Goal: Use online tool/utility

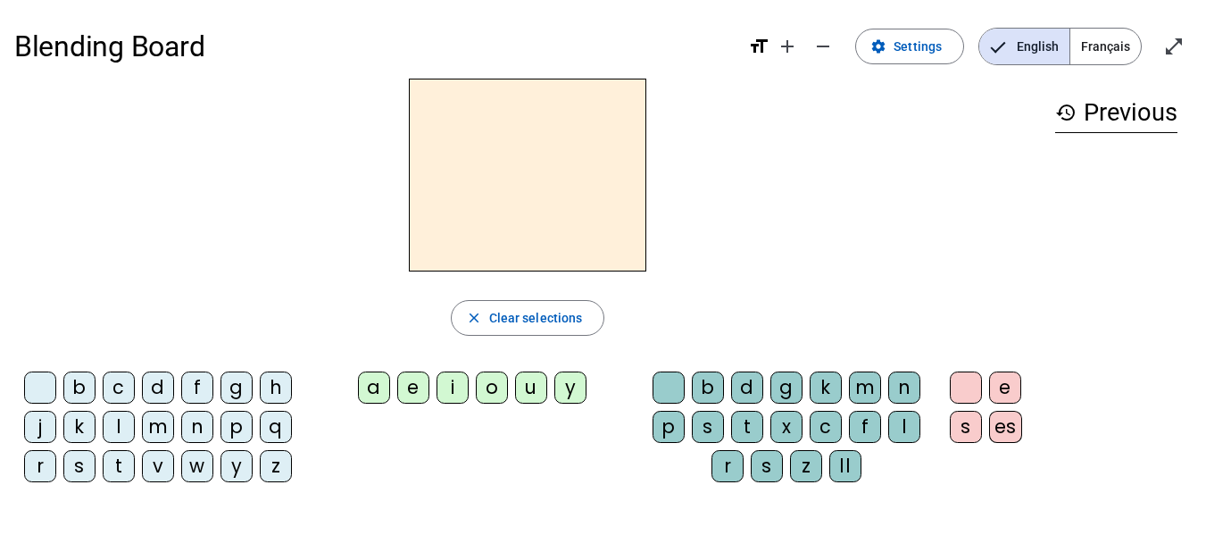
click at [446, 385] on div "i" at bounding box center [452, 387] width 32 height 32
click at [154, 383] on div "d" at bounding box center [158, 387] width 32 height 32
click at [673, 423] on div "p" at bounding box center [668, 427] width 32 height 32
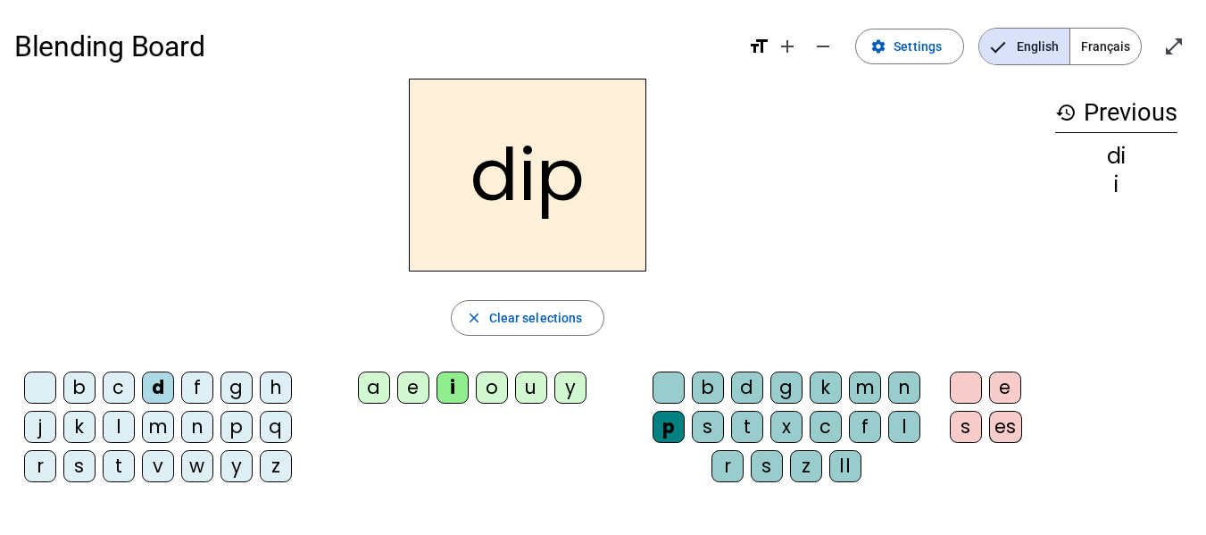
click at [158, 422] on div "m" at bounding box center [158, 427] width 32 height 32
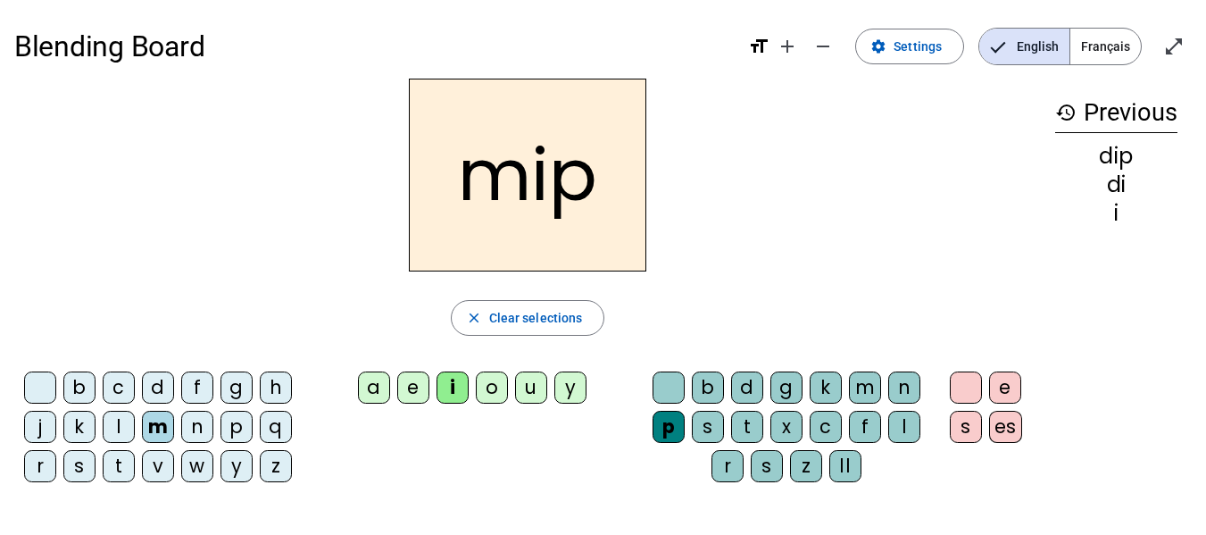
click at [157, 468] on div "v" at bounding box center [158, 466] width 32 height 32
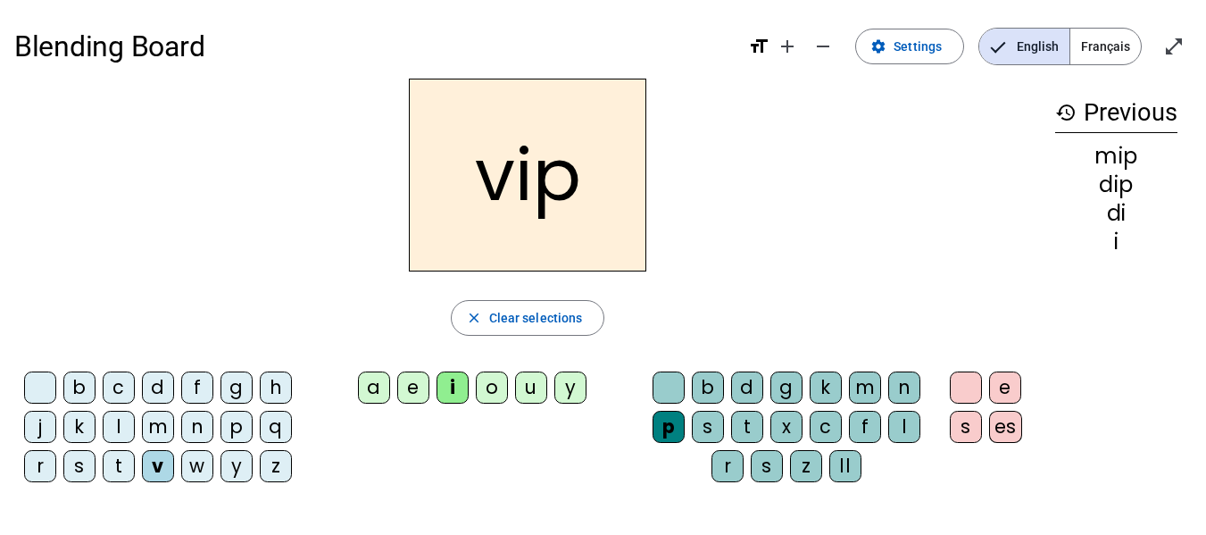
click at [77, 428] on div "k" at bounding box center [79, 427] width 32 height 32
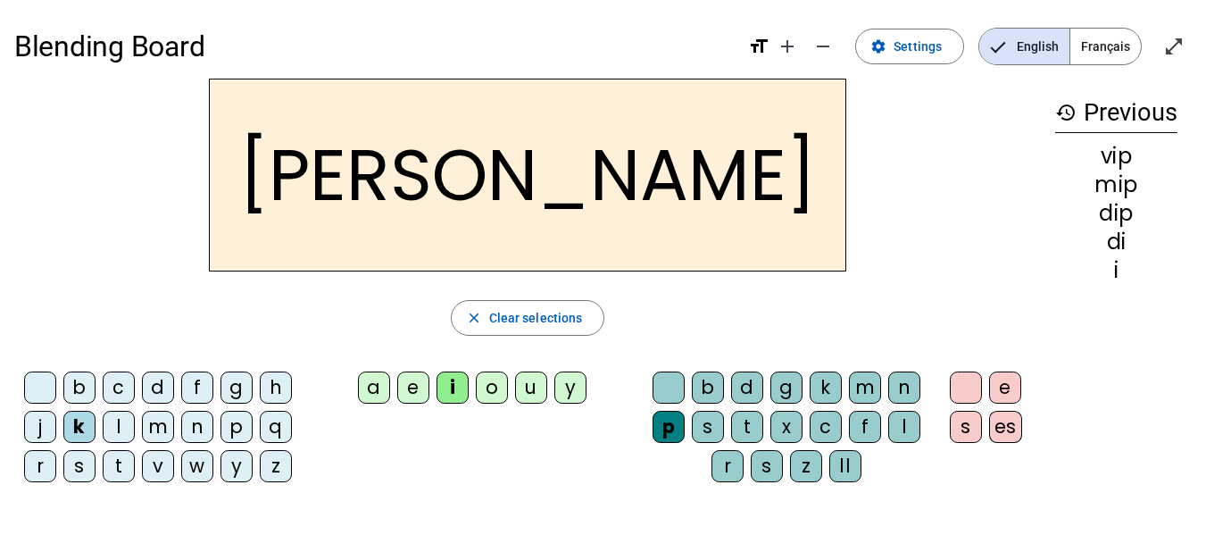
click at [36, 435] on div "j" at bounding box center [40, 427] width 32 height 32
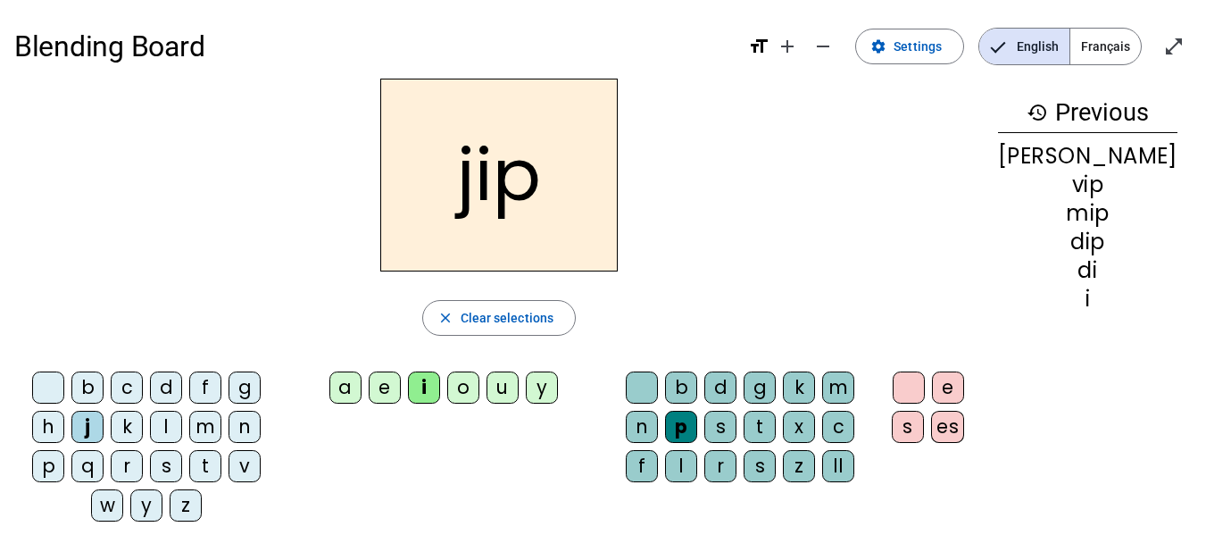
click at [854, 376] on div "m" at bounding box center [838, 387] width 32 height 32
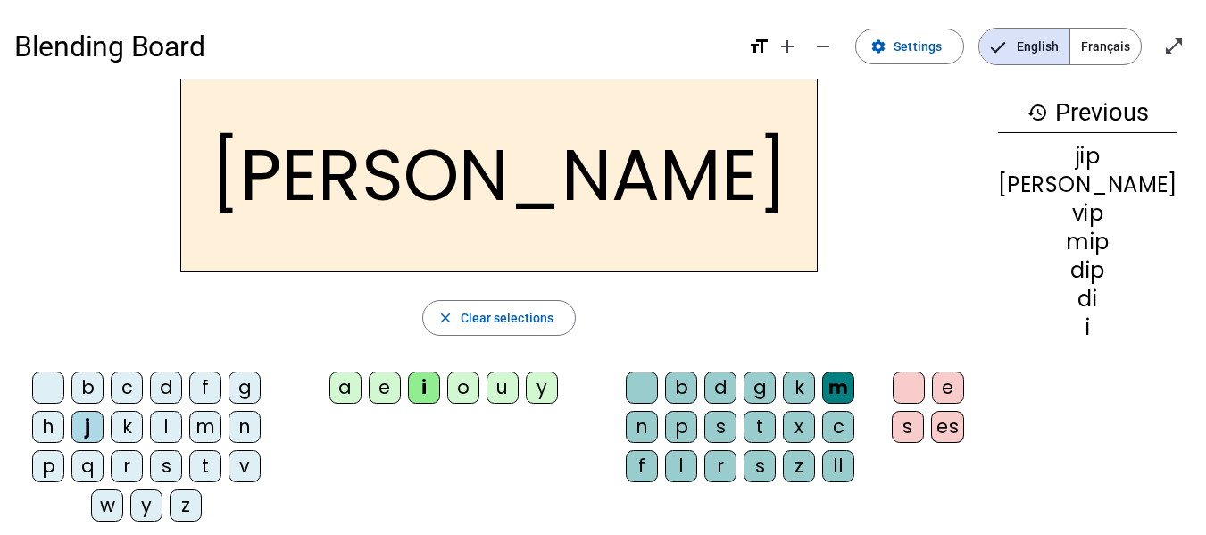
click at [229, 470] on div "v" at bounding box center [245, 466] width 32 height 32
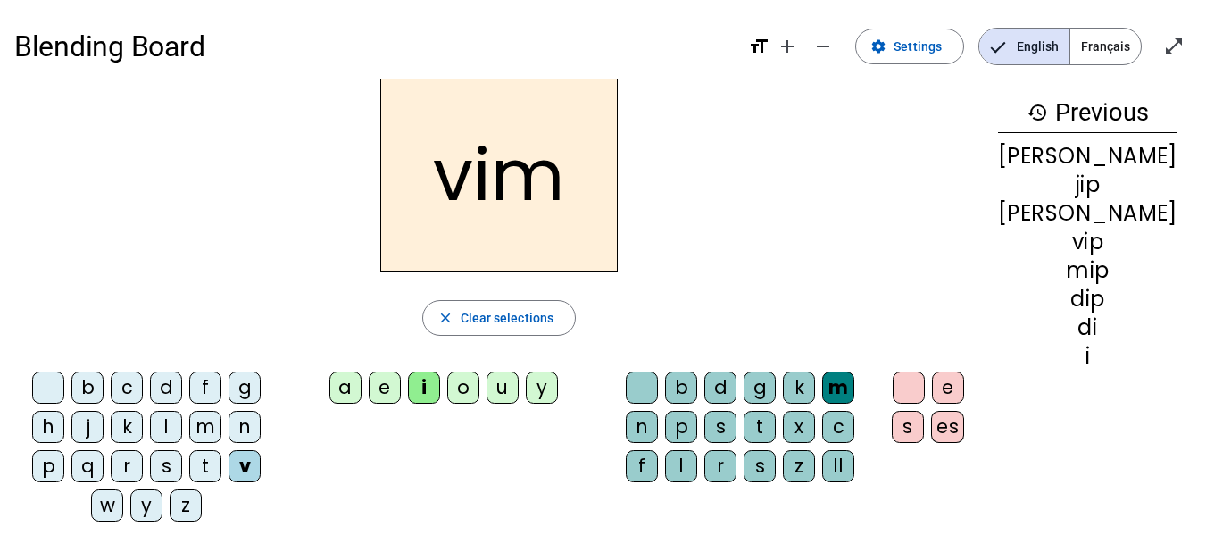
click at [964, 392] on div "e" at bounding box center [948, 387] width 32 height 32
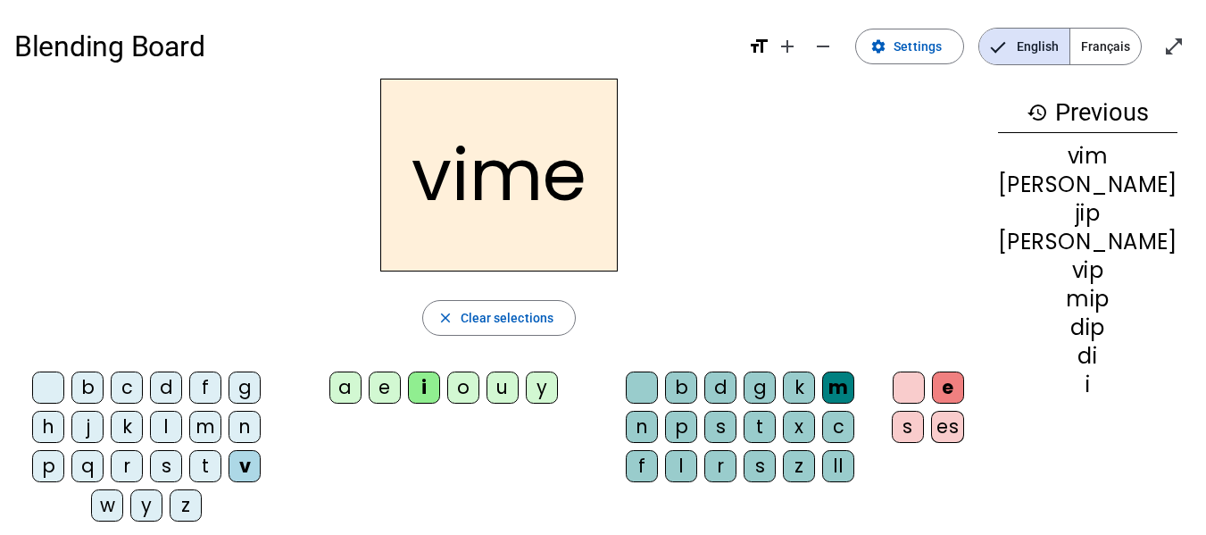
click at [964, 428] on div "es" at bounding box center [947, 427] width 33 height 32
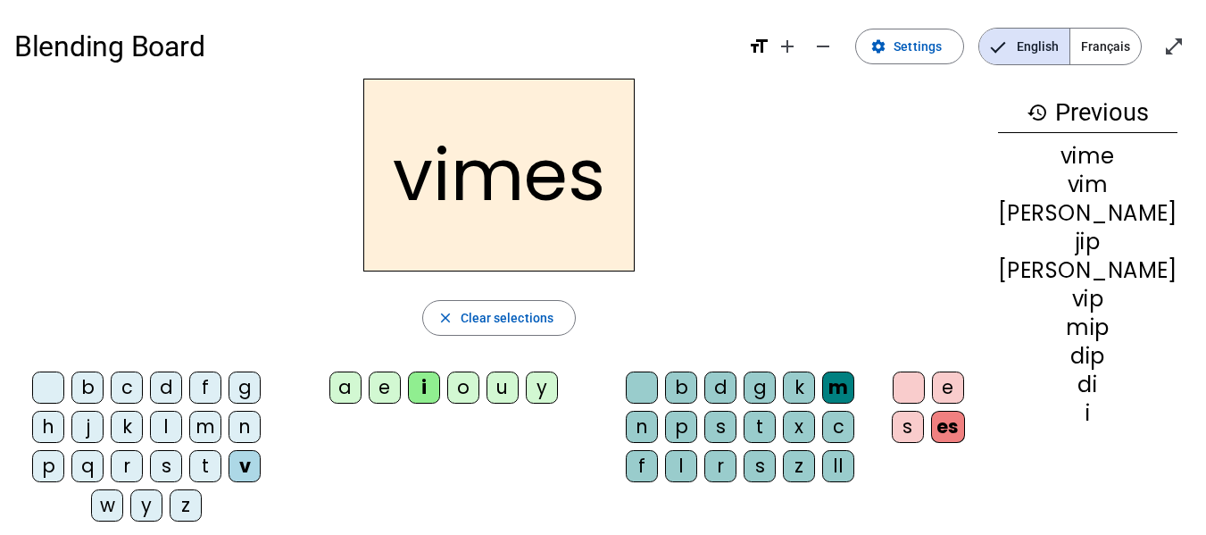
click at [924, 430] on div "s" at bounding box center [908, 427] width 32 height 32
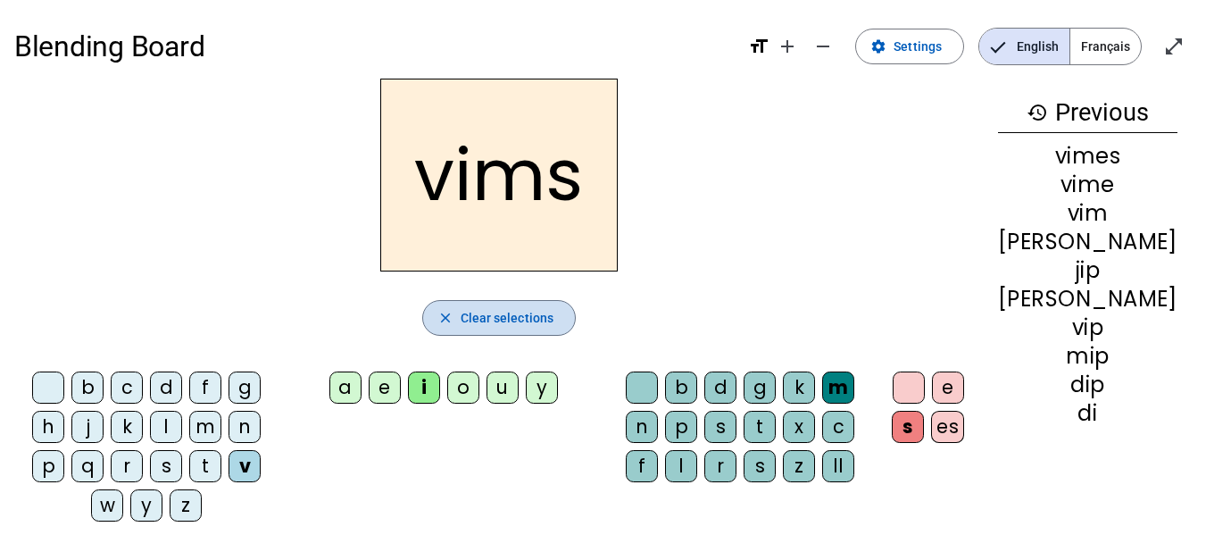
click at [521, 317] on span "Clear selections" at bounding box center [508, 317] width 94 height 21
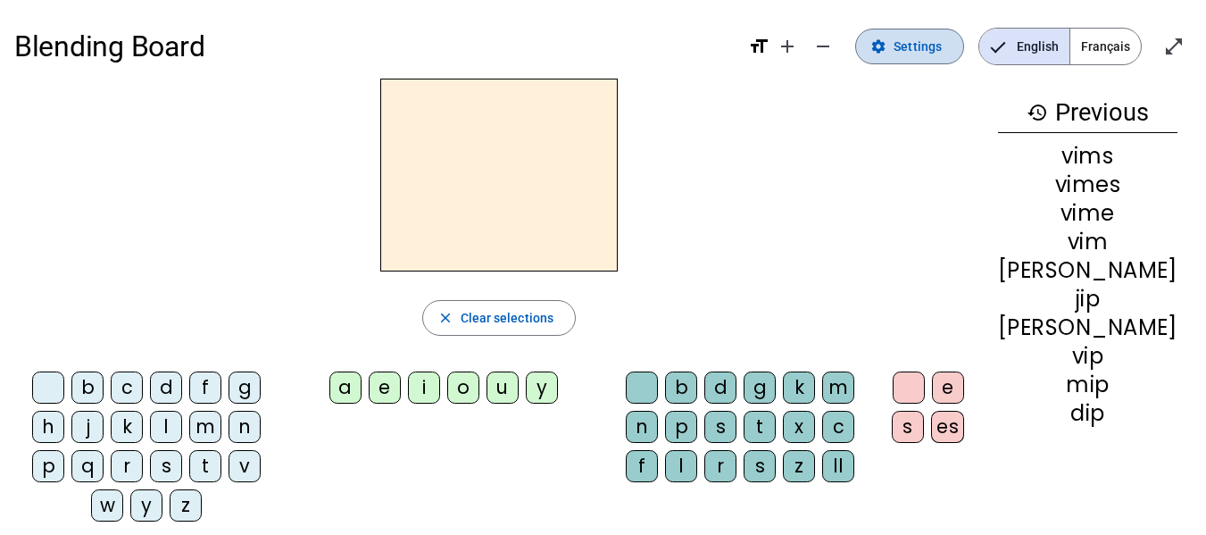
click at [910, 45] on span "Settings" at bounding box center [917, 46] width 48 height 21
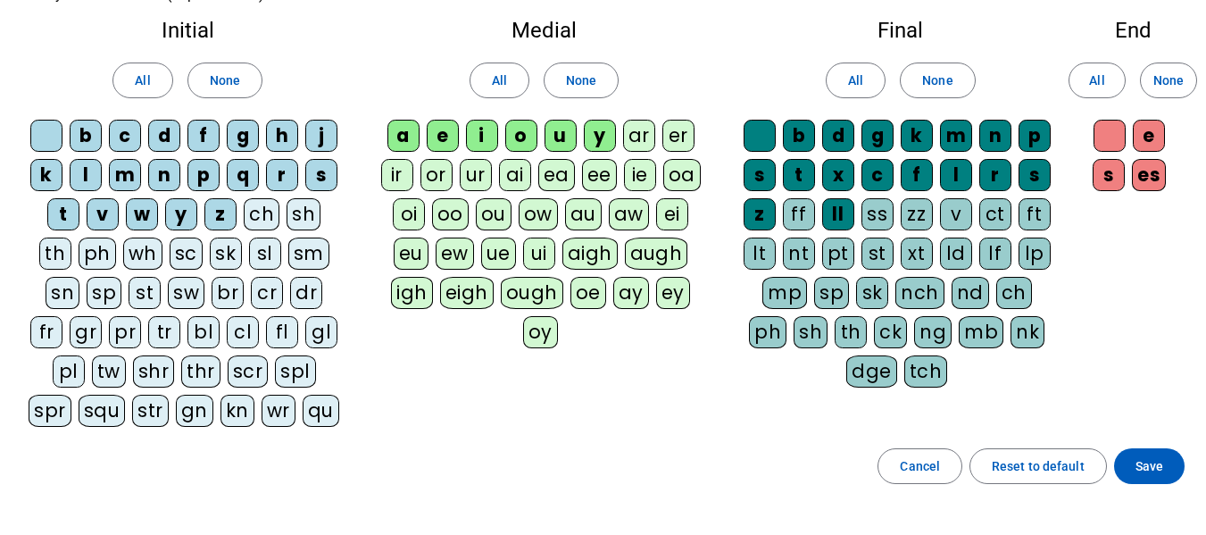
scroll to position [70, 0]
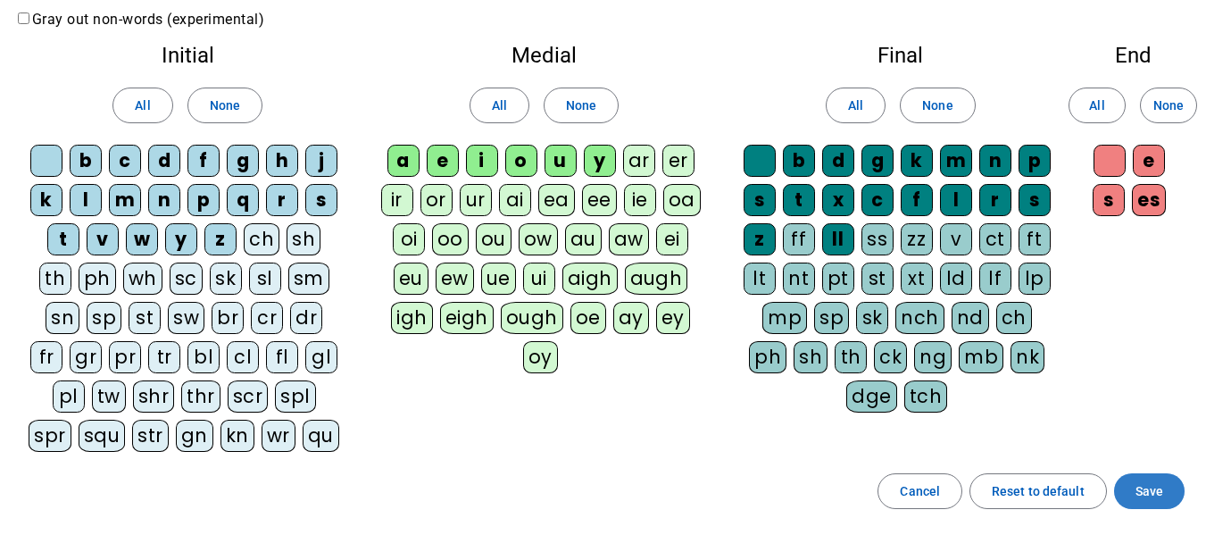
click at [1141, 494] on span "Save" at bounding box center [1149, 490] width 28 height 21
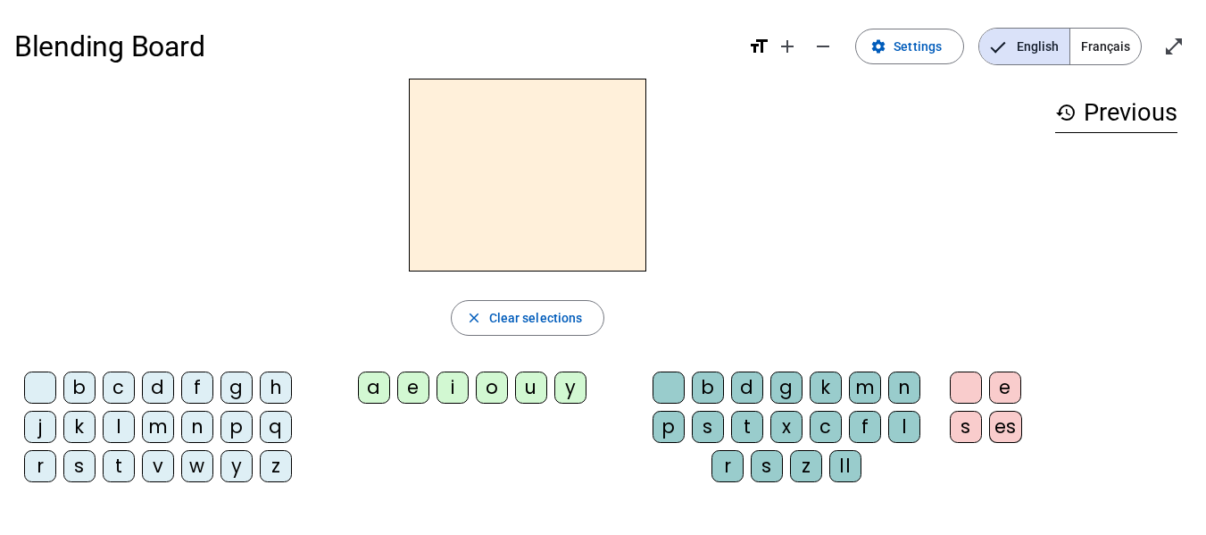
drag, startPoint x: 899, startPoint y: 390, endPoint x: 732, endPoint y: 203, distance: 251.0
click at [732, 203] on div at bounding box center [527, 175] width 1026 height 193
click at [1103, 49] on span "Français" at bounding box center [1105, 47] width 71 height 36
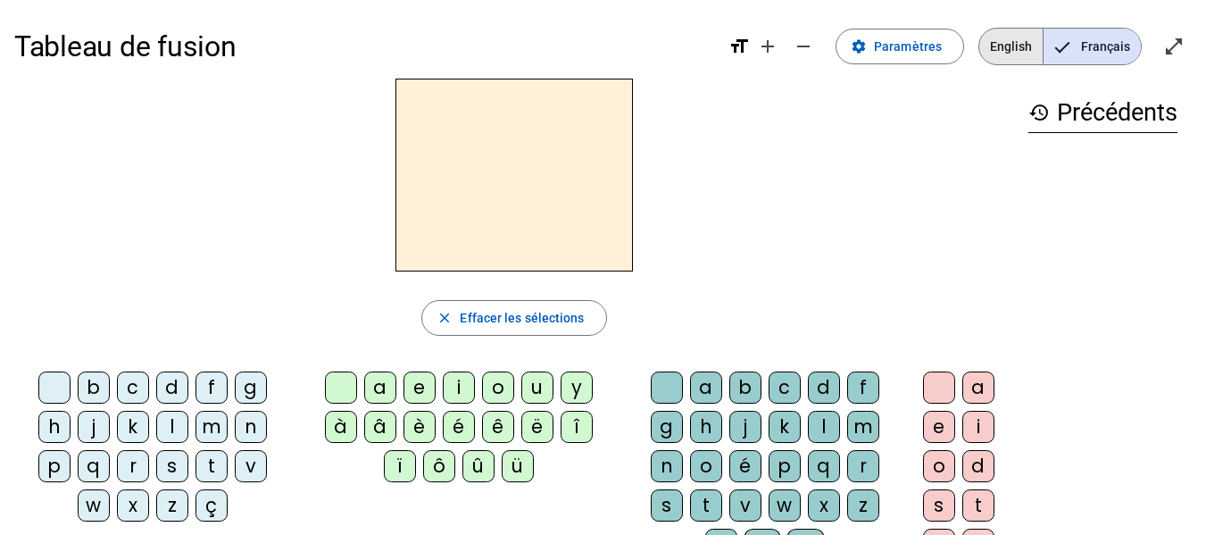
click at [1010, 42] on span "English" at bounding box center [1010, 47] width 63 height 36
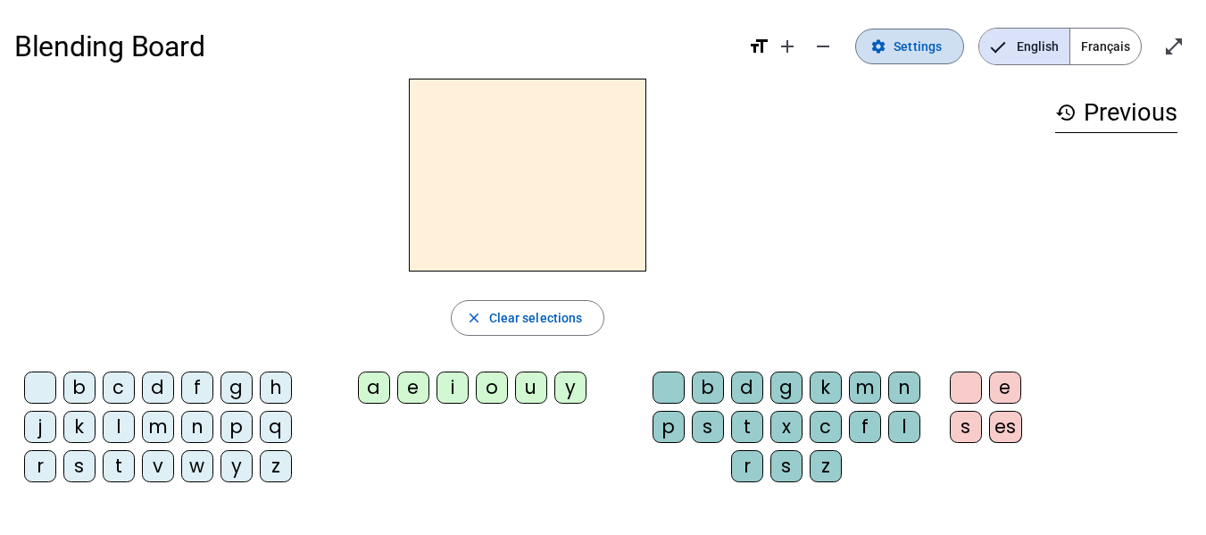
click at [912, 41] on span "Settings" at bounding box center [917, 46] width 48 height 21
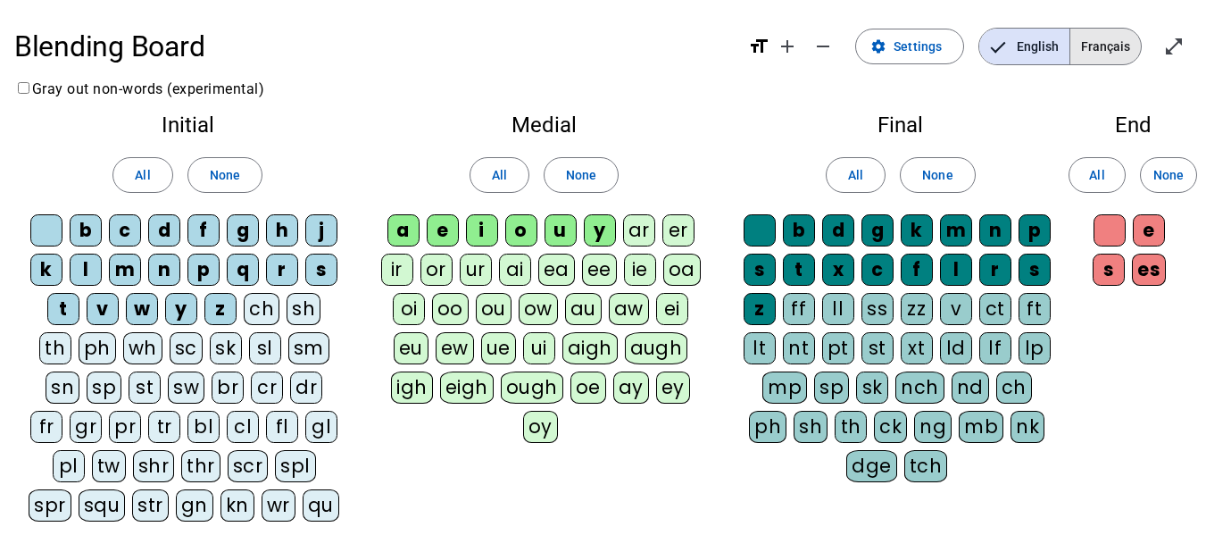
click at [1106, 39] on span "Français" at bounding box center [1105, 47] width 71 height 36
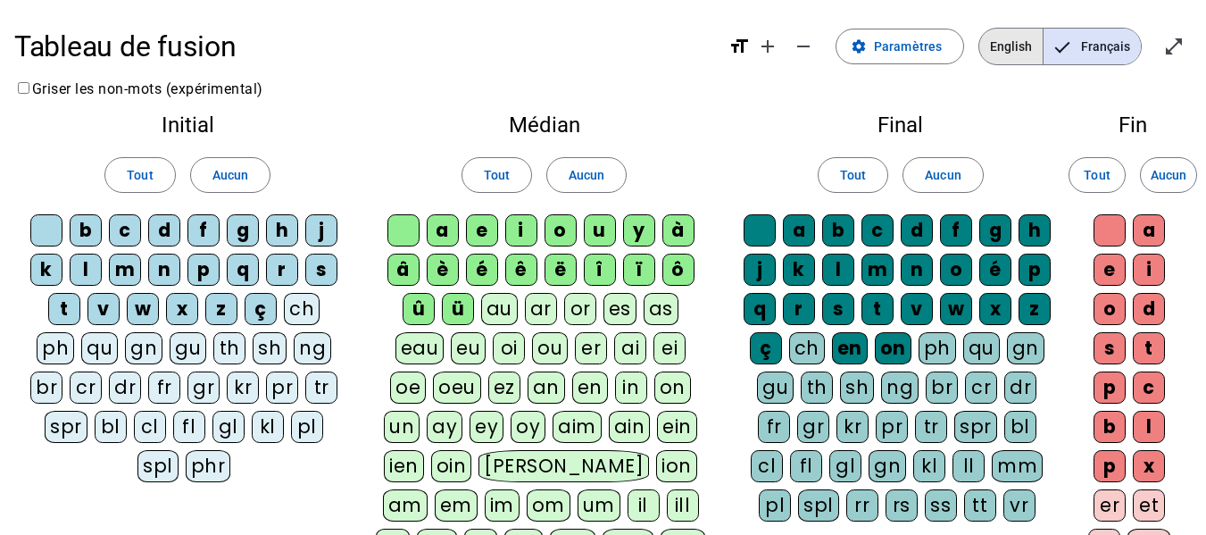
click at [1016, 42] on span "English" at bounding box center [1010, 47] width 63 height 36
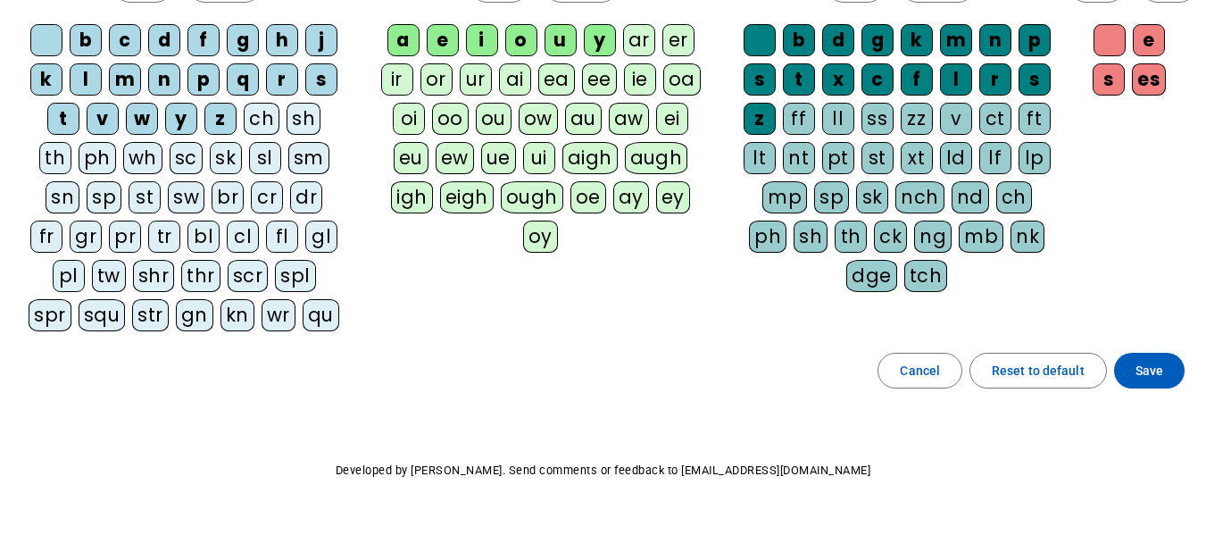
scroll to position [231, 0]
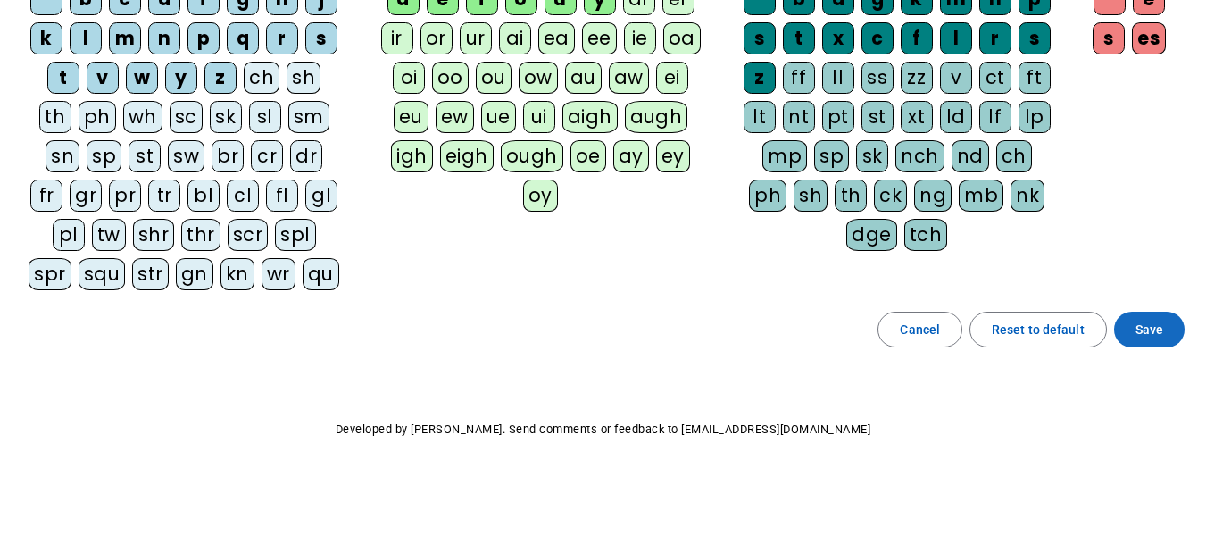
click at [1164, 323] on span at bounding box center [1149, 329] width 71 height 43
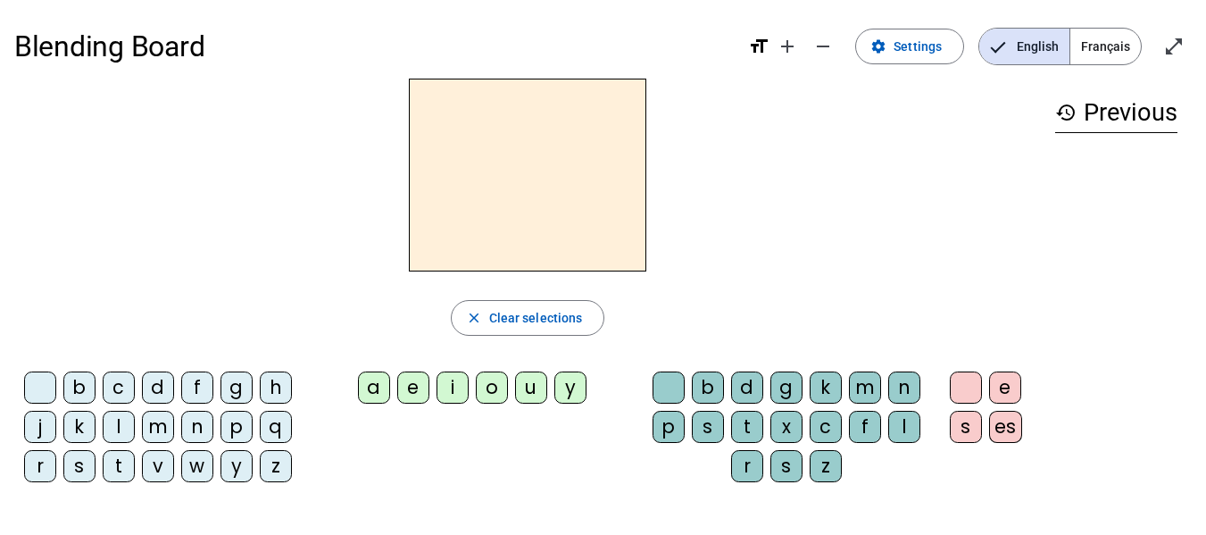
click at [455, 389] on div "i" at bounding box center [452, 387] width 32 height 32
click at [519, 322] on span "Clear selections" at bounding box center [536, 317] width 94 height 21
click at [79, 387] on div "b" at bounding box center [79, 387] width 32 height 32
click at [153, 378] on div "d" at bounding box center [158, 387] width 32 height 32
click at [80, 381] on div "b" at bounding box center [79, 387] width 32 height 32
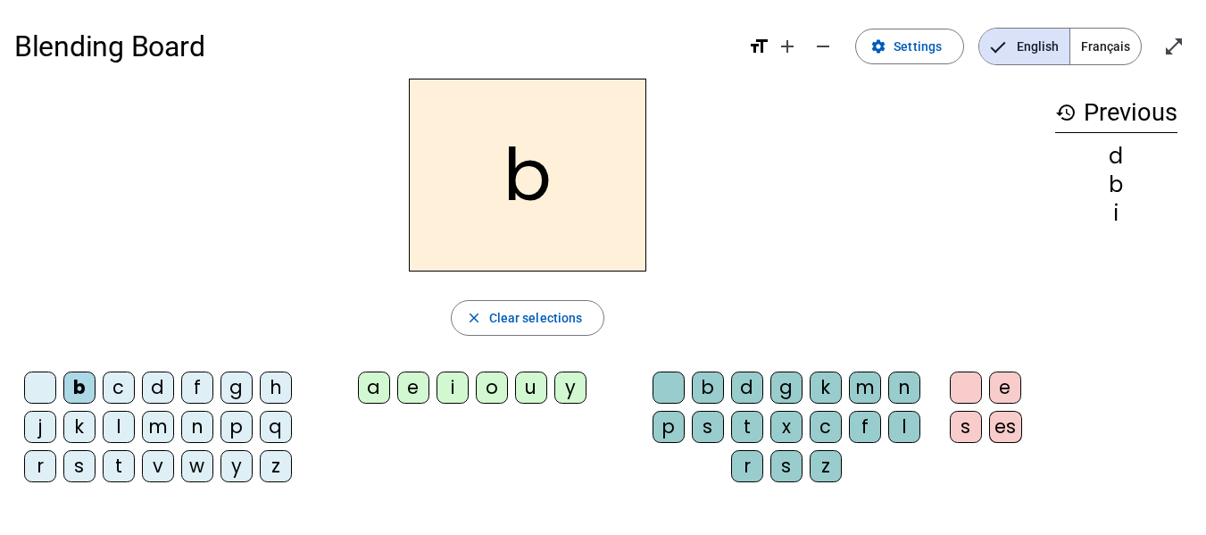
click at [152, 389] on div "d" at bounding box center [158, 387] width 32 height 32
click at [70, 473] on div "s" at bounding box center [79, 466] width 32 height 32
click at [18, 473] on div "b c d f g h j k l m n p q r s t v w y z" at bounding box center [161, 430] width 295 height 132
click at [38, 468] on div "r" at bounding box center [40, 466] width 32 height 32
click at [370, 386] on div "a" at bounding box center [374, 387] width 32 height 32
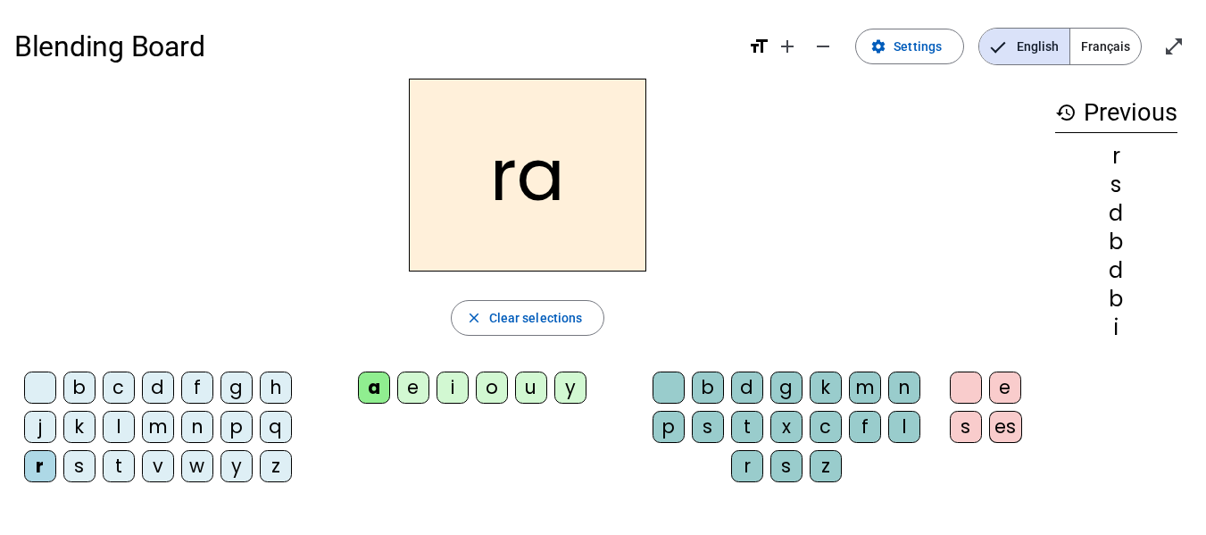
click at [415, 388] on div "e" at bounding box center [413, 387] width 32 height 32
click at [458, 391] on div "i" at bounding box center [452, 387] width 32 height 32
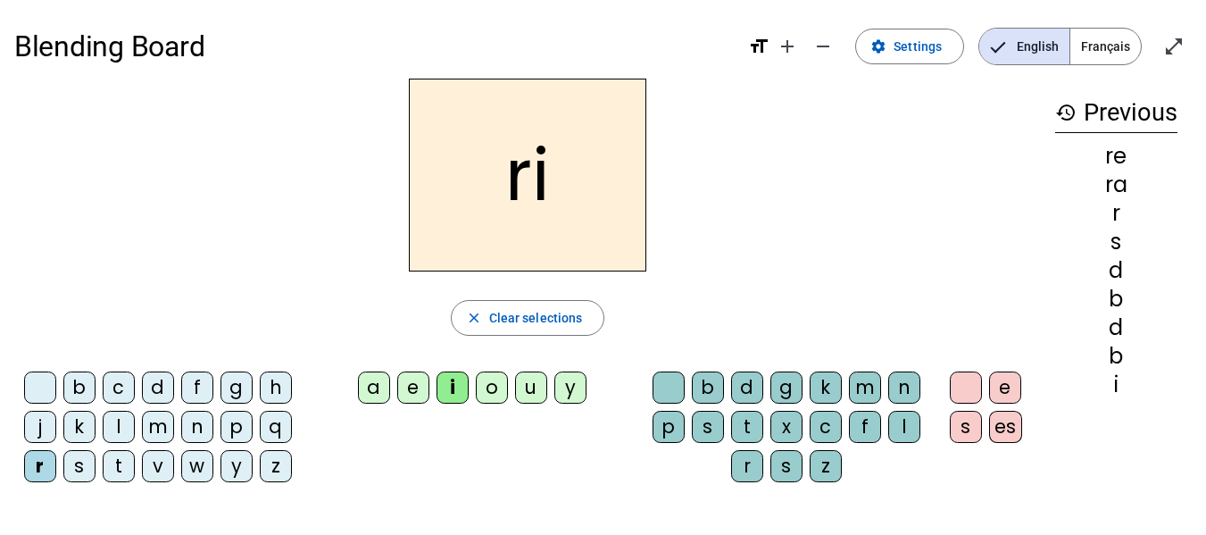
click at [486, 395] on div "o" at bounding box center [492, 387] width 32 height 32
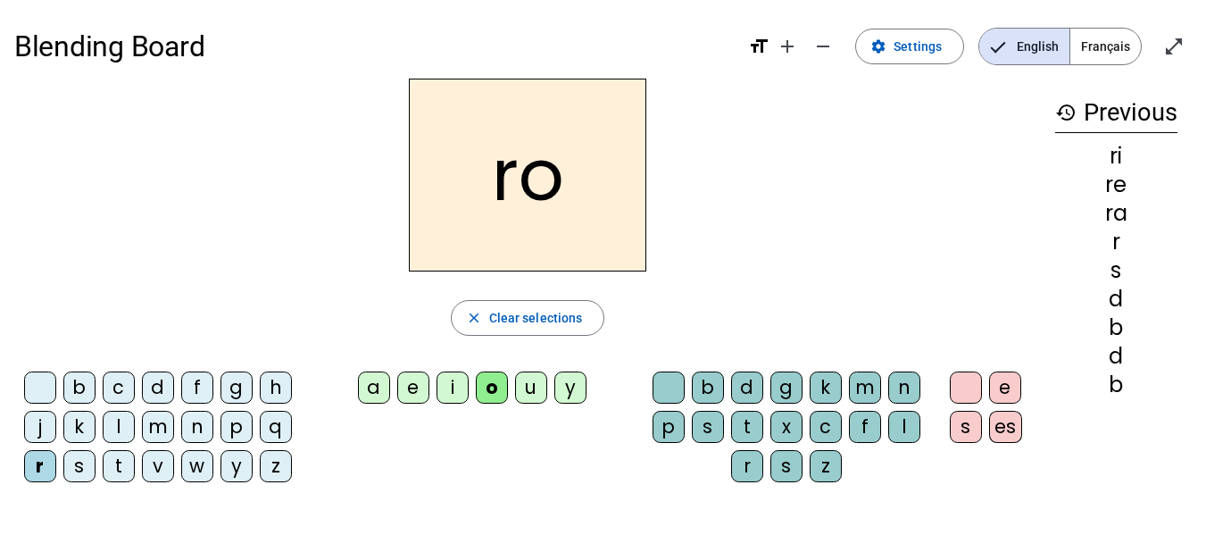
click at [536, 393] on div "u" at bounding box center [531, 387] width 32 height 32
click at [582, 394] on div "y" at bounding box center [570, 387] width 32 height 32
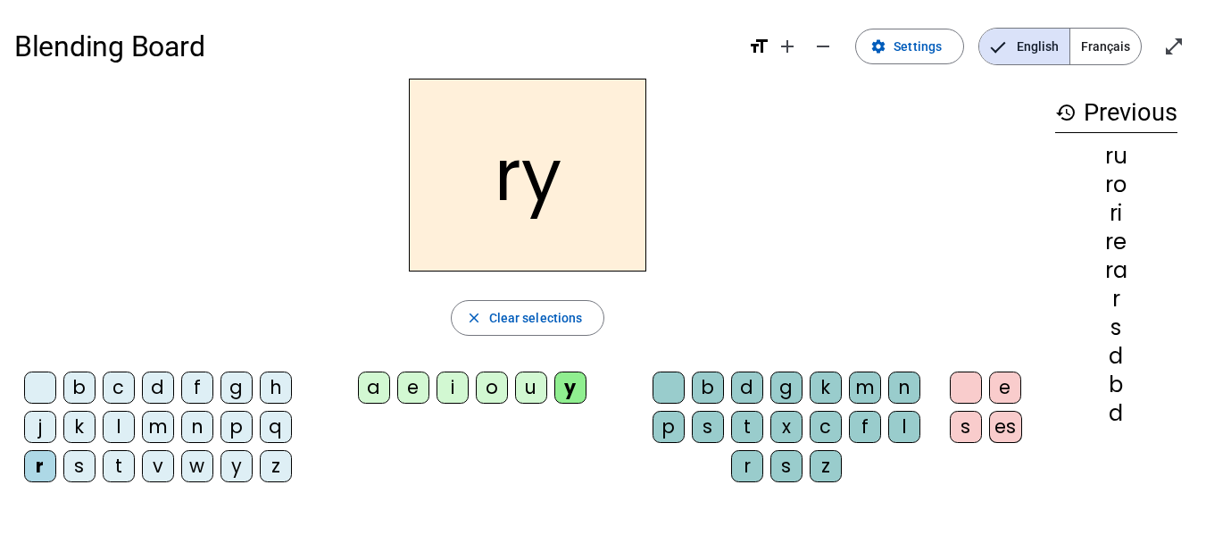
click at [162, 423] on div "m" at bounding box center [158, 427] width 32 height 32
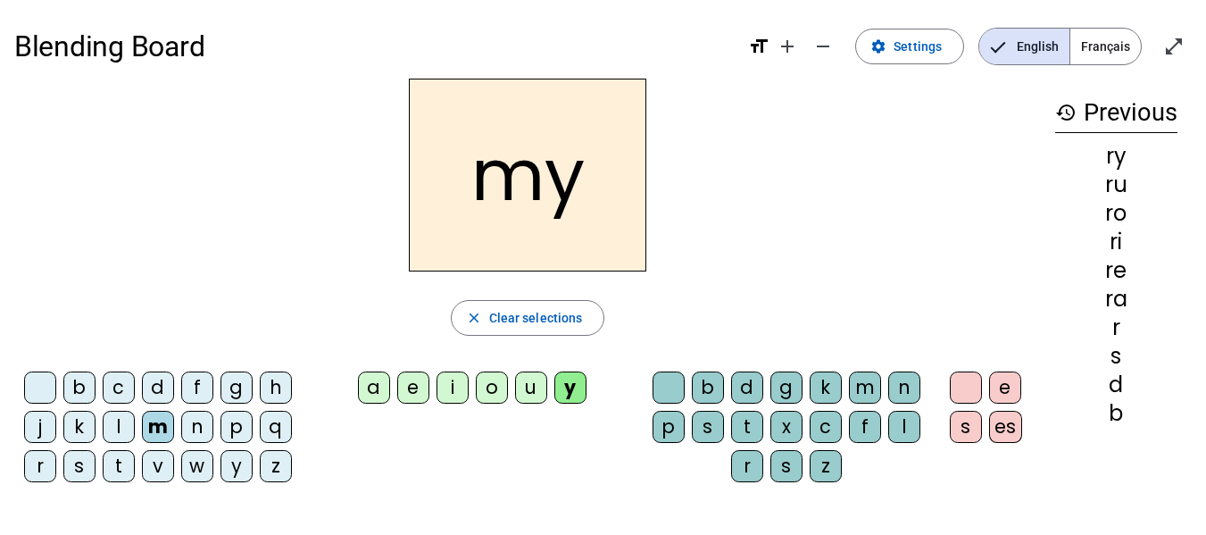
click at [373, 382] on div "a" at bounding box center [374, 387] width 32 height 32
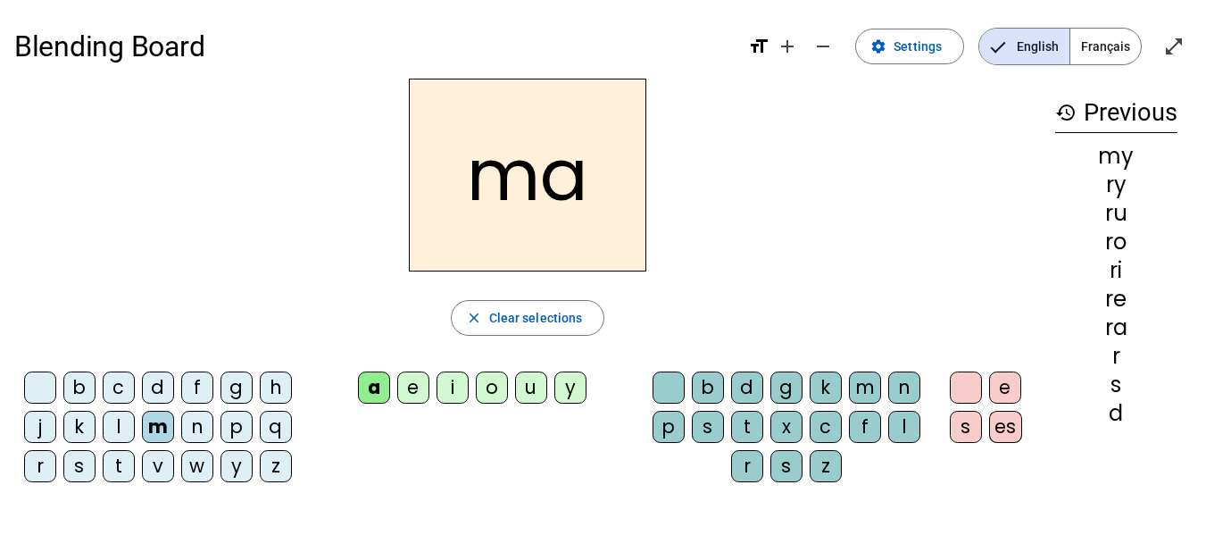
click at [413, 389] on div "e" at bounding box center [413, 387] width 32 height 32
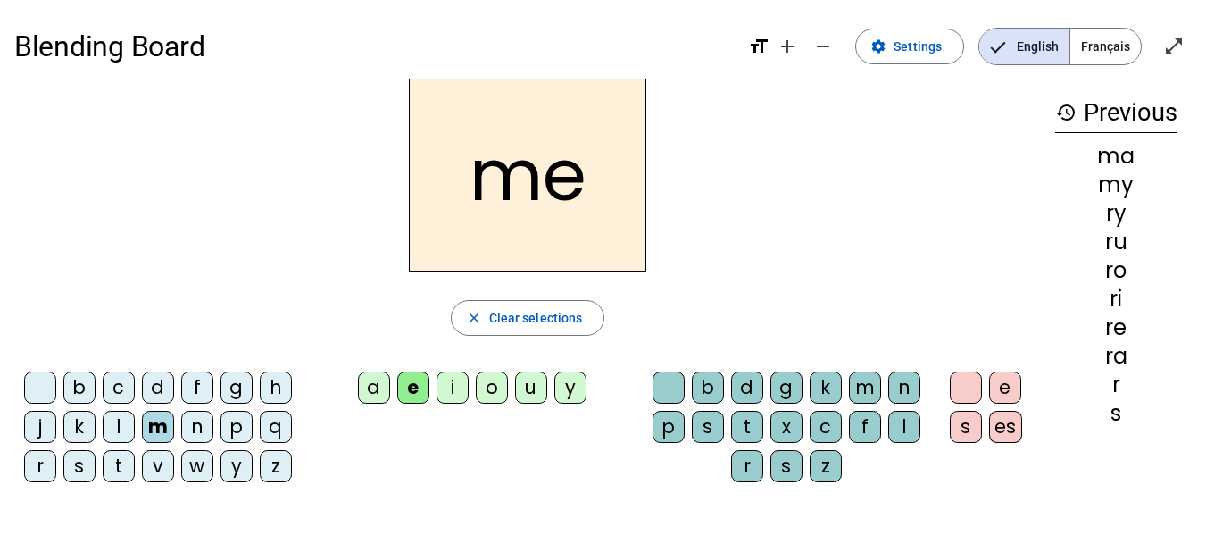
click at [449, 393] on div "i" at bounding box center [452, 387] width 32 height 32
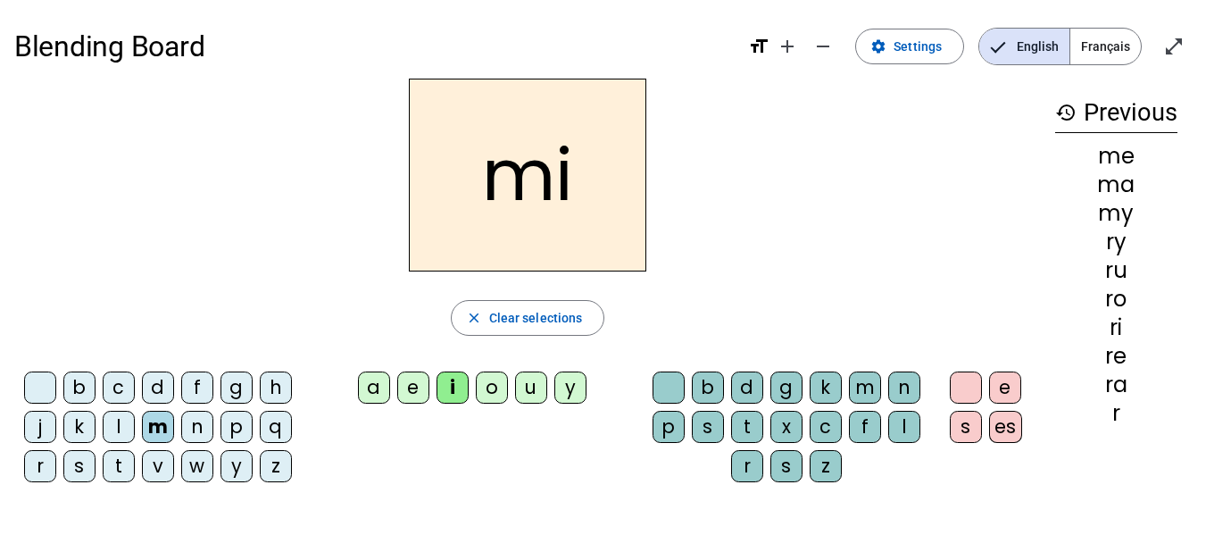
click at [497, 396] on div "o" at bounding box center [492, 387] width 32 height 32
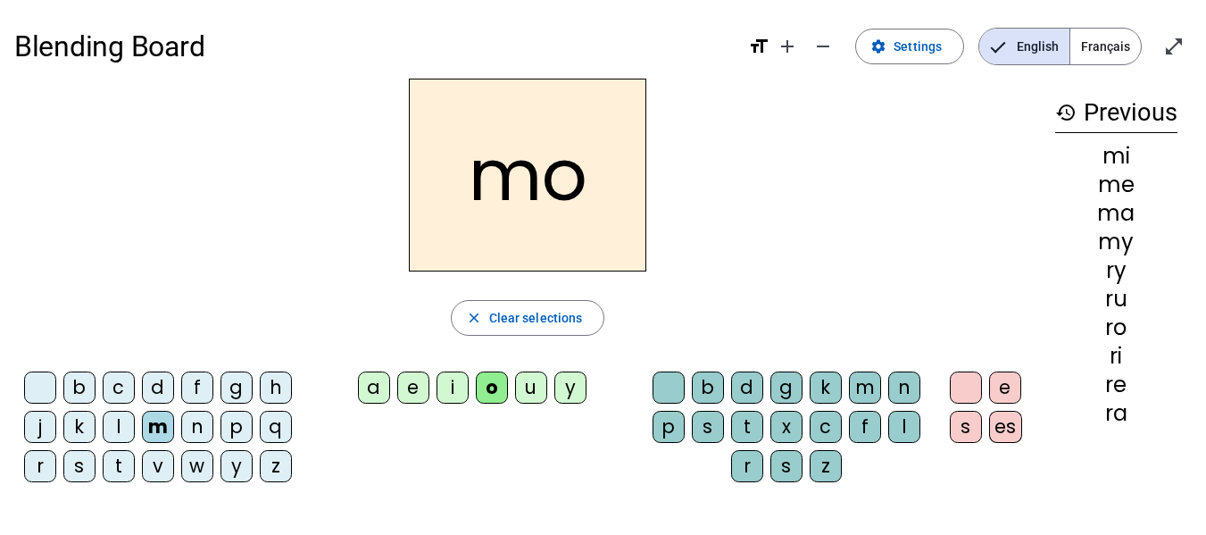
click at [533, 391] on div "u" at bounding box center [531, 387] width 32 height 32
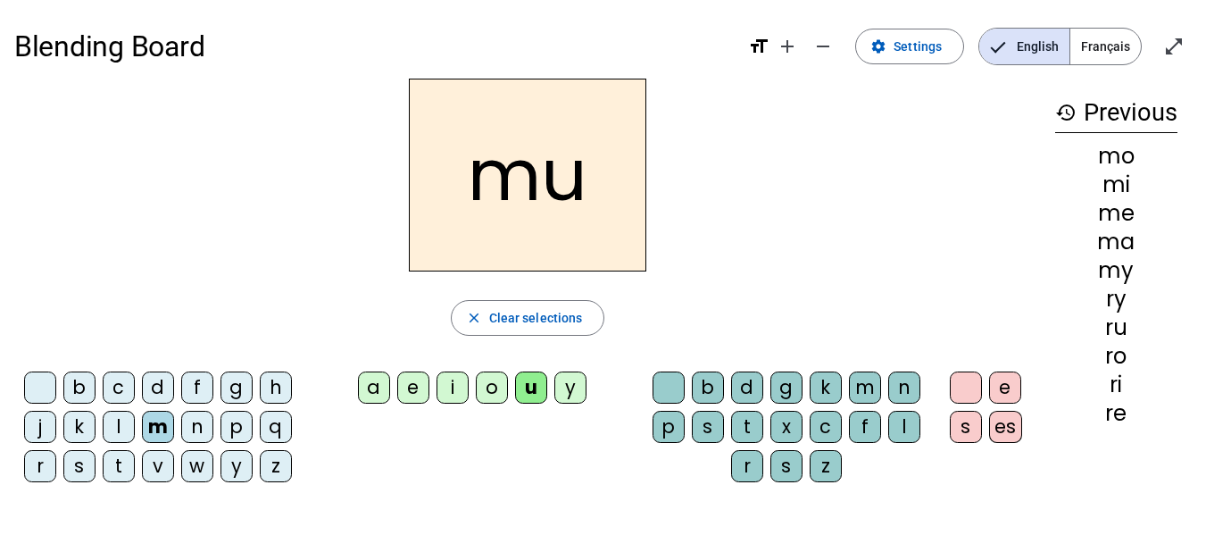
click at [232, 431] on div "p" at bounding box center [236, 427] width 32 height 32
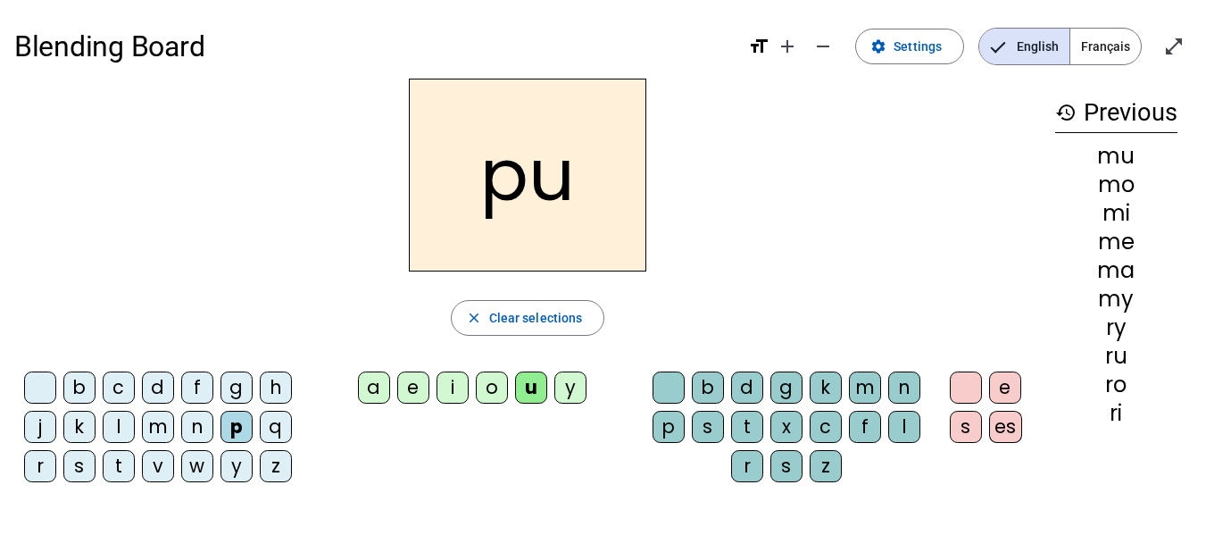
click at [378, 390] on div "a" at bounding box center [374, 387] width 32 height 32
click at [406, 395] on div "e" at bounding box center [413, 387] width 32 height 32
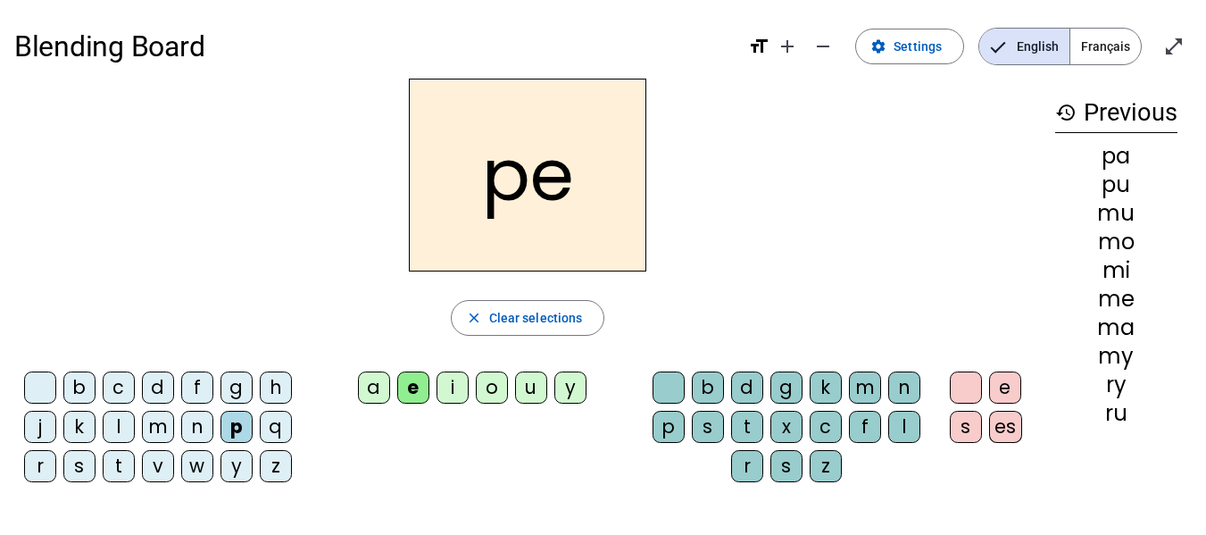
click at [458, 390] on div "i" at bounding box center [452, 387] width 32 height 32
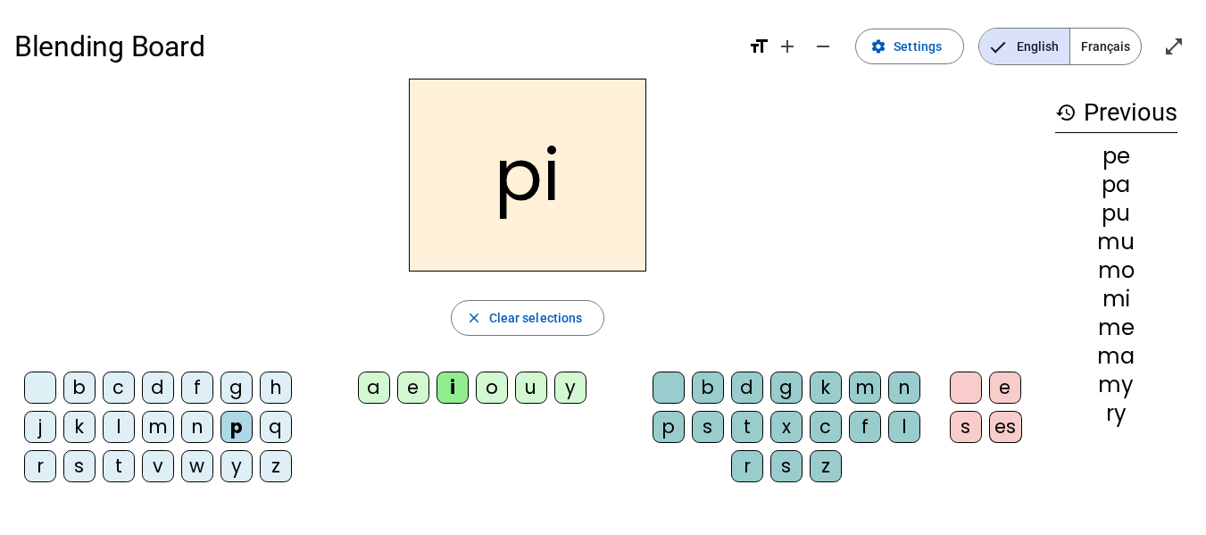
click at [494, 387] on div "o" at bounding box center [492, 387] width 32 height 32
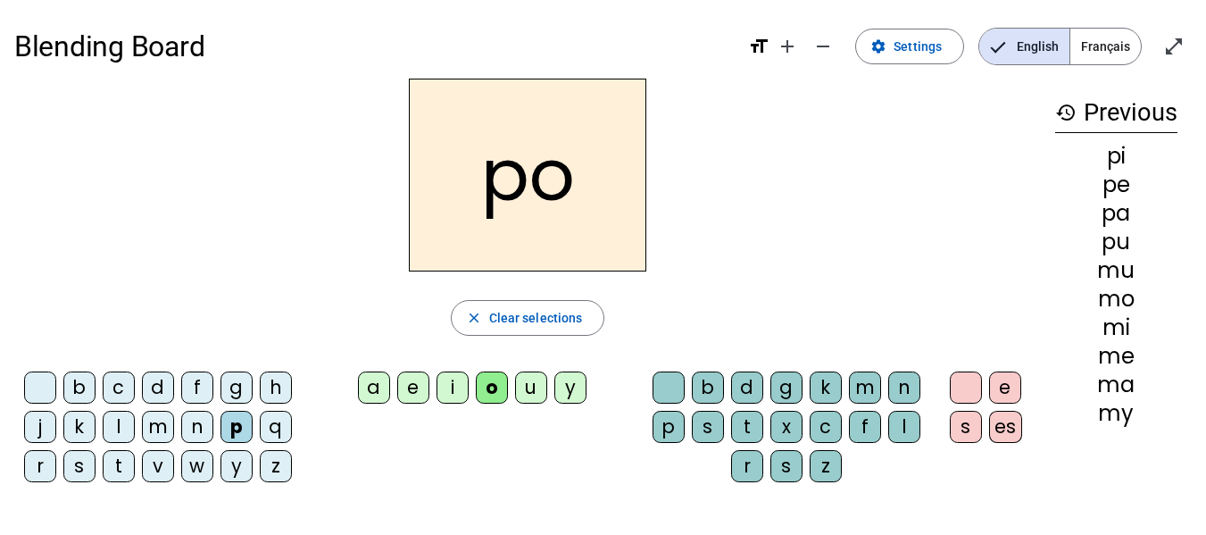
click at [530, 395] on div "u" at bounding box center [531, 387] width 32 height 32
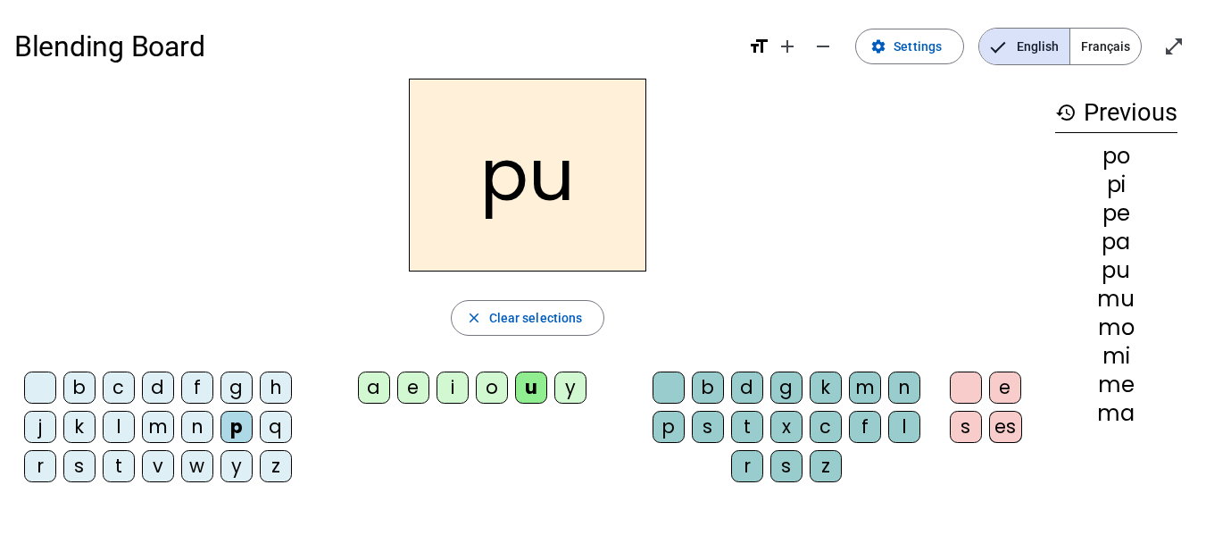
click at [558, 395] on div "y" at bounding box center [570, 387] width 32 height 32
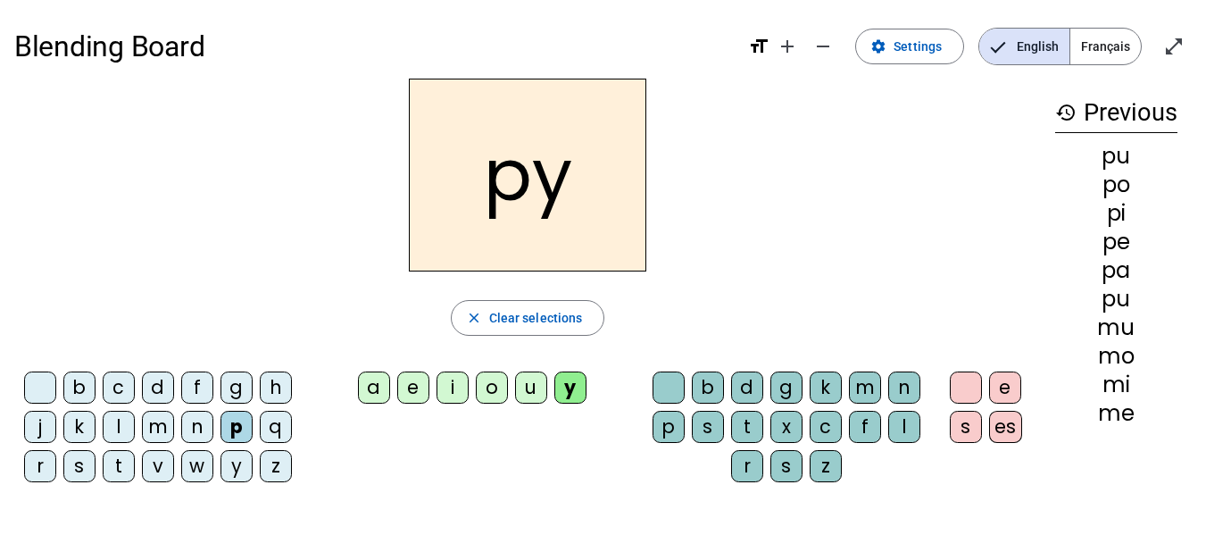
click at [156, 436] on div "m" at bounding box center [158, 427] width 32 height 32
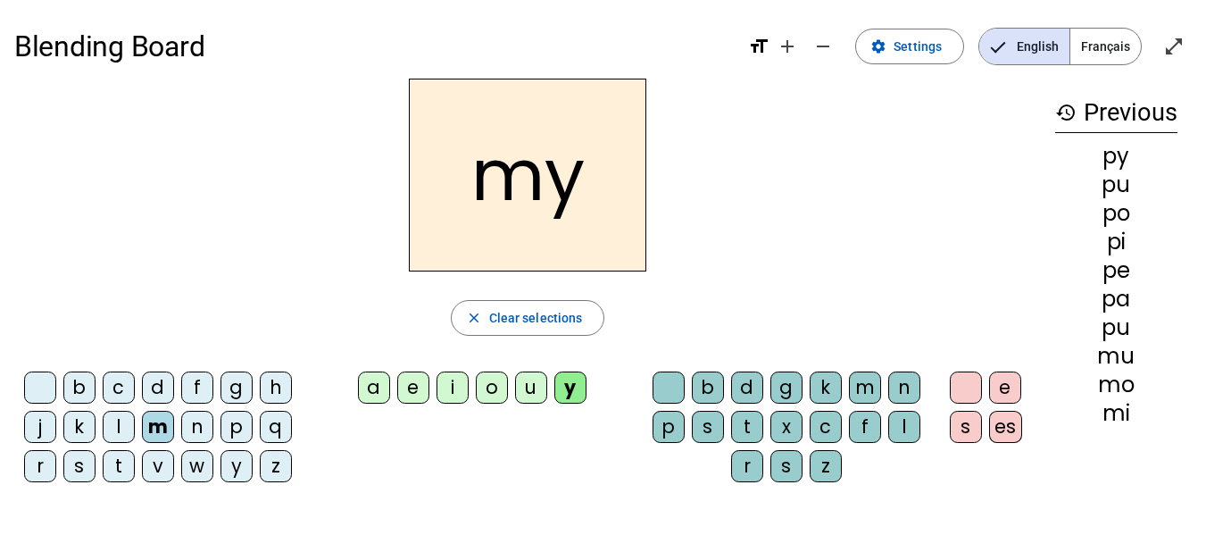
click at [364, 379] on div "a" at bounding box center [374, 387] width 32 height 32
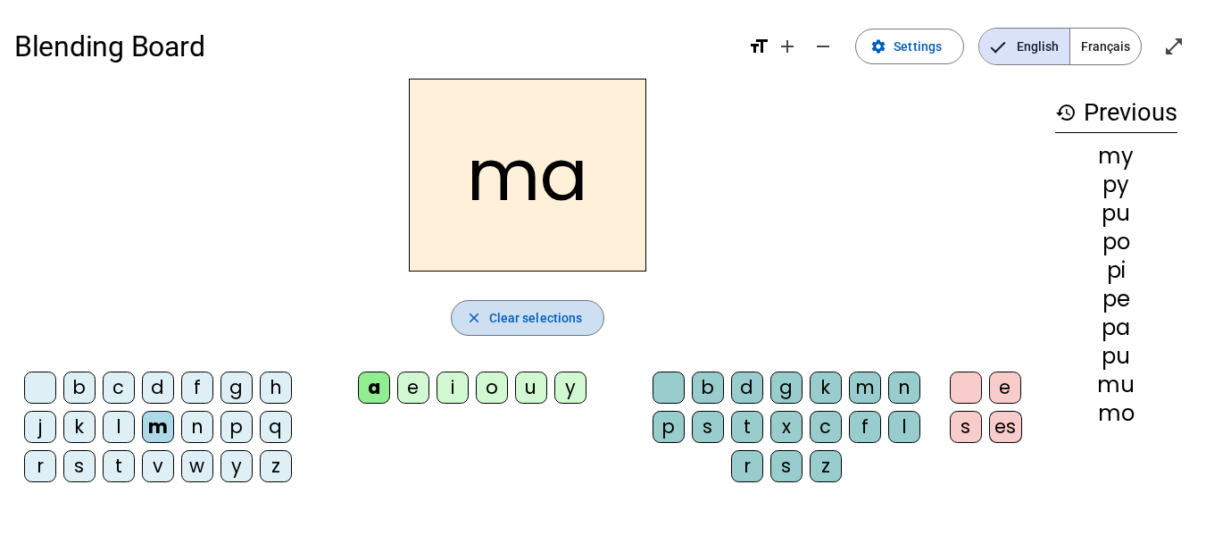
click at [507, 320] on span "Clear selections" at bounding box center [536, 317] width 94 height 21
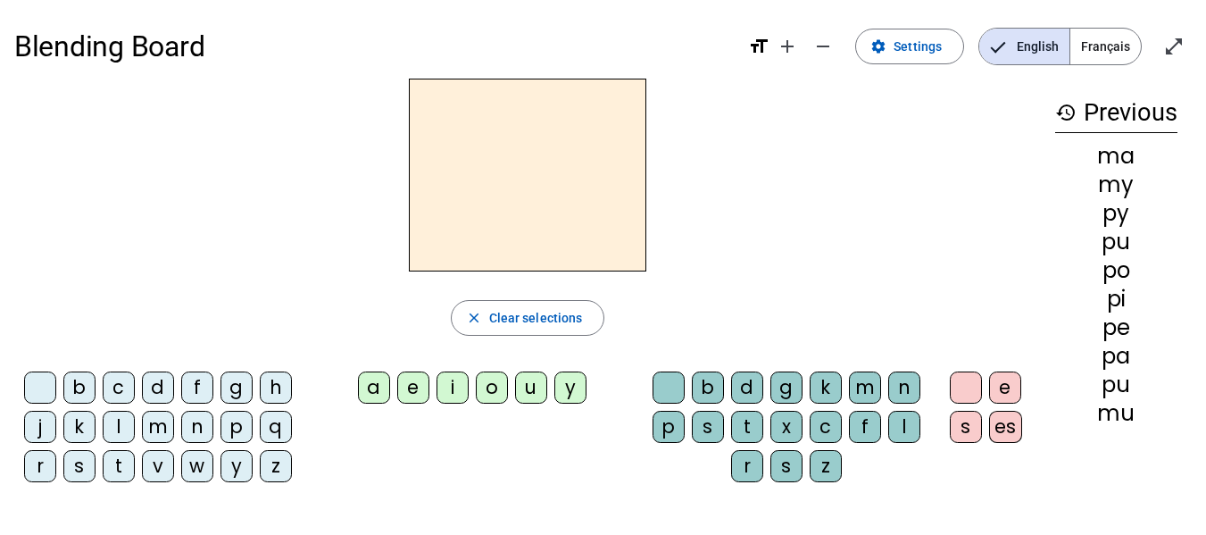
click at [374, 385] on div "a" at bounding box center [374, 387] width 32 height 32
